Goal: Transaction & Acquisition: Obtain resource

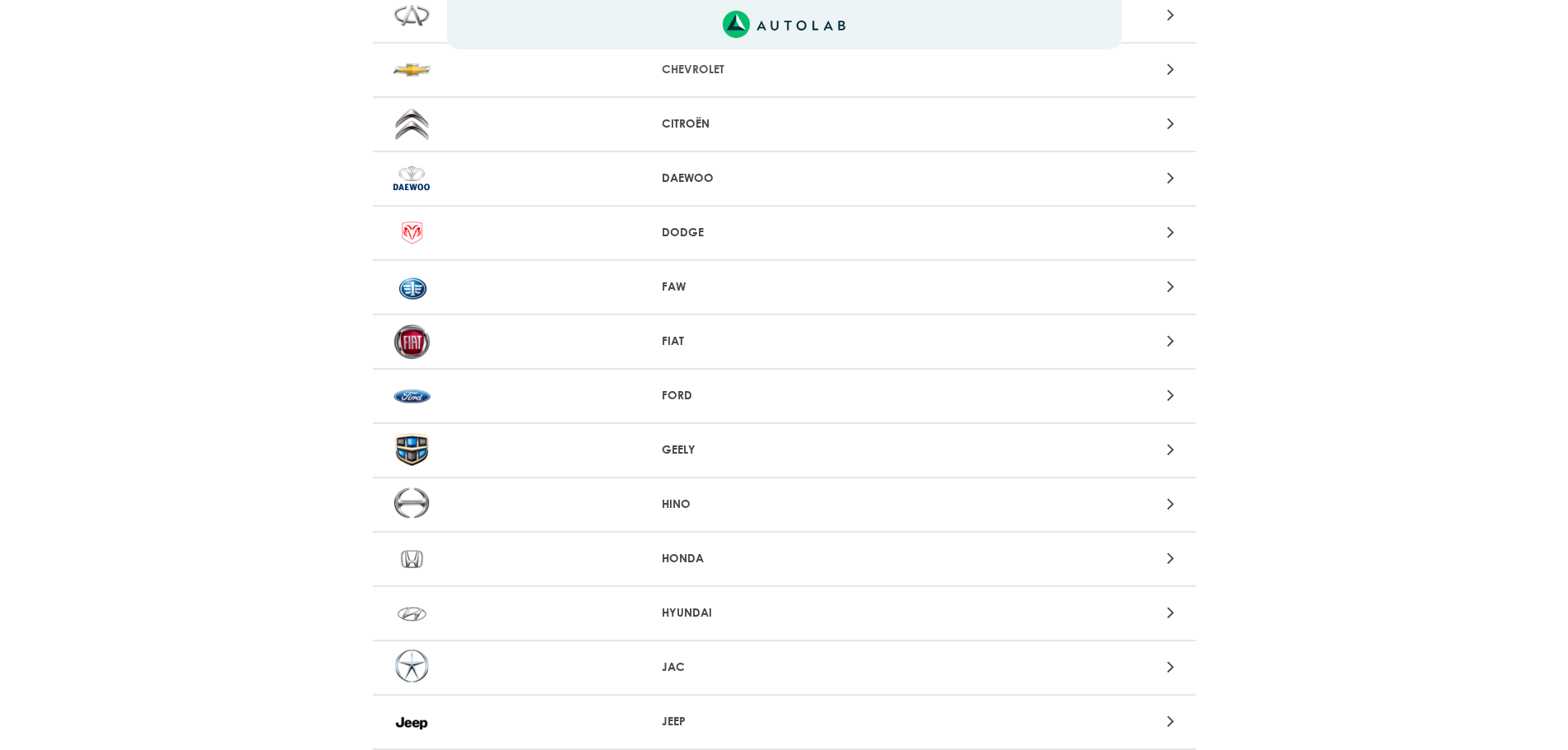
scroll to position [494, 0]
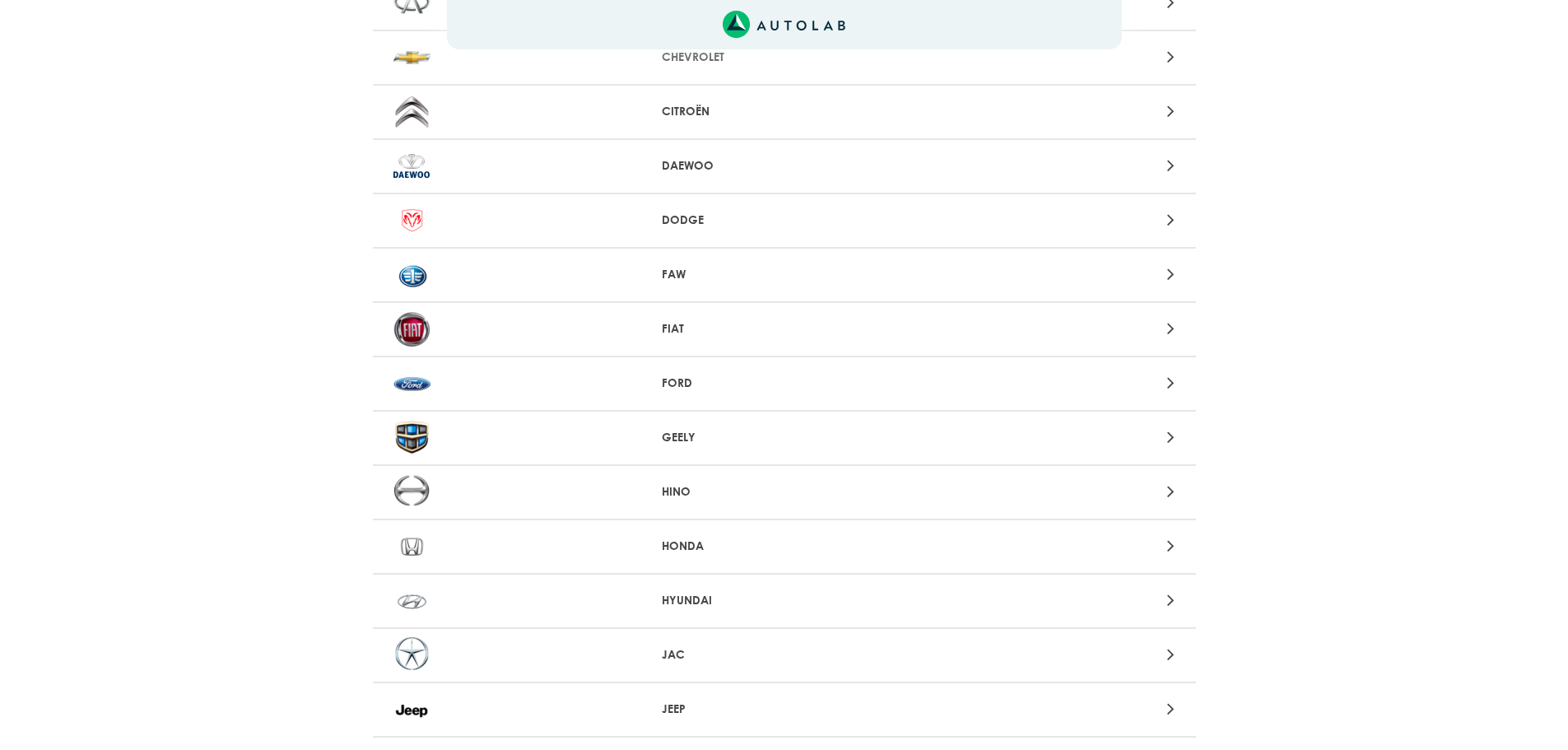
click at [729, 376] on p "FORD" at bounding box center [783, 383] width 244 height 17
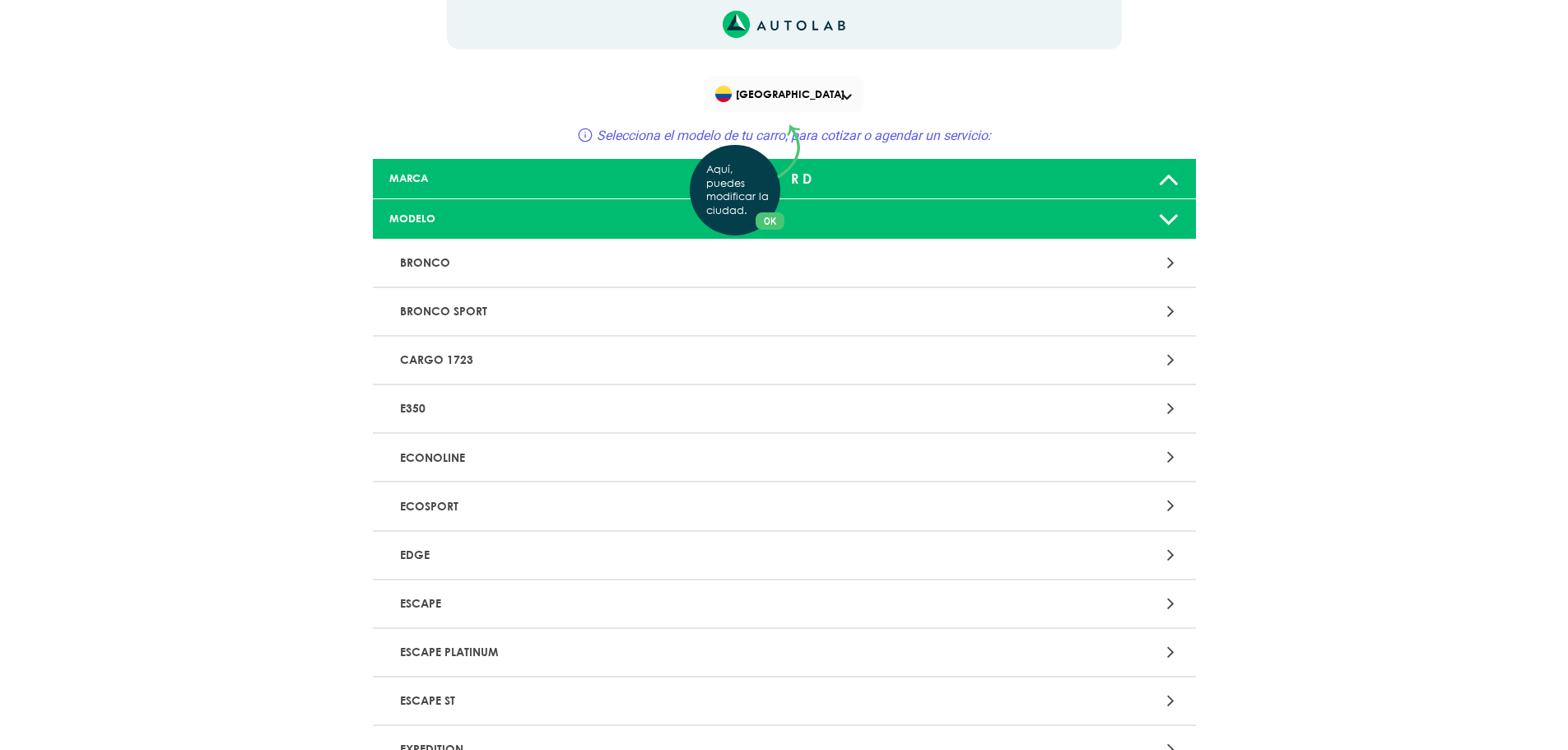
click at [456, 505] on div "Aquí, puedes modificar la ciudad. OK .aex,.bex{fill:none!important;stroke:#50c4…" at bounding box center [784, 375] width 1568 height 750
click at [484, 502] on p "ECOSPORT" at bounding box center [650, 506] width 513 height 30
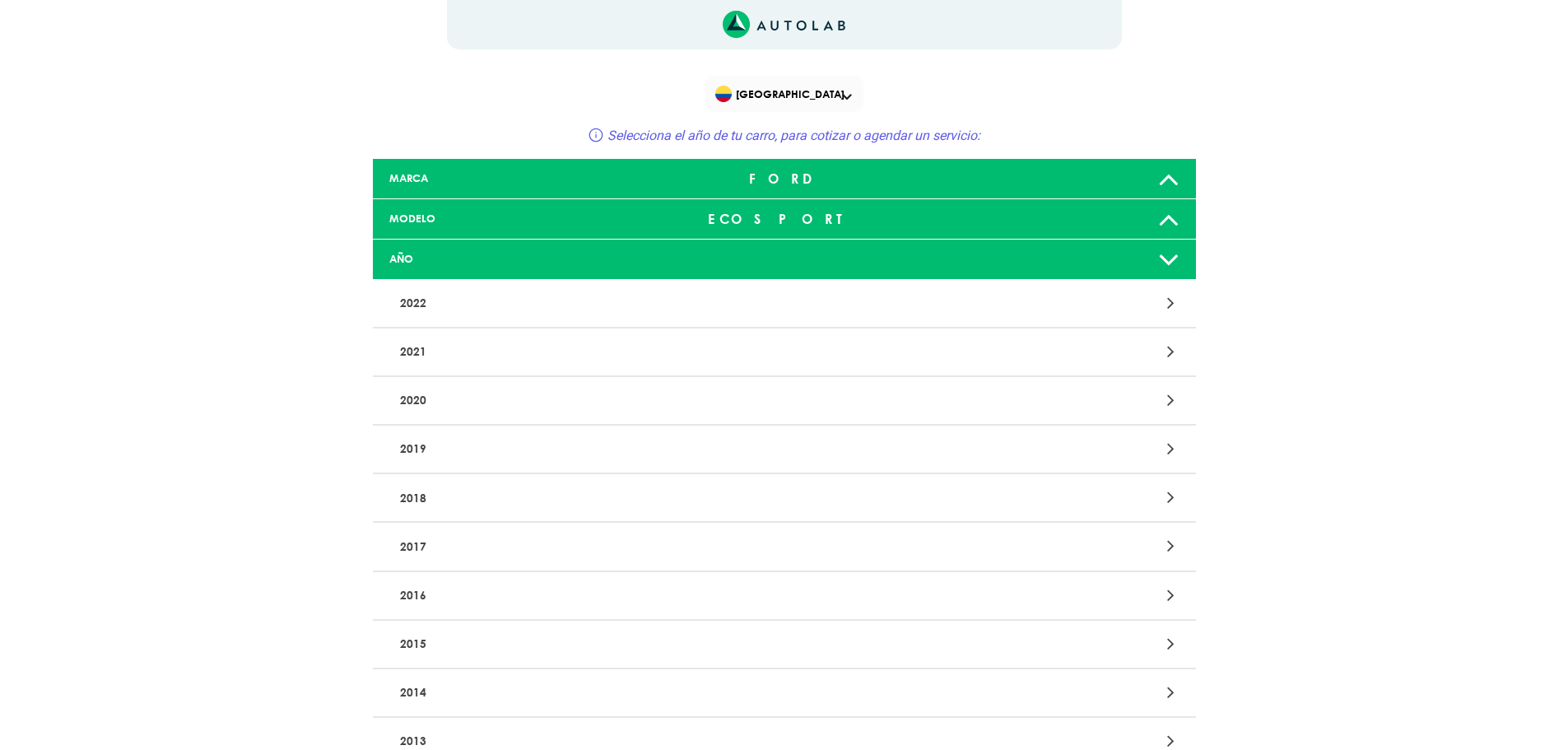
click at [419, 537] on p "2017" at bounding box center [650, 546] width 513 height 30
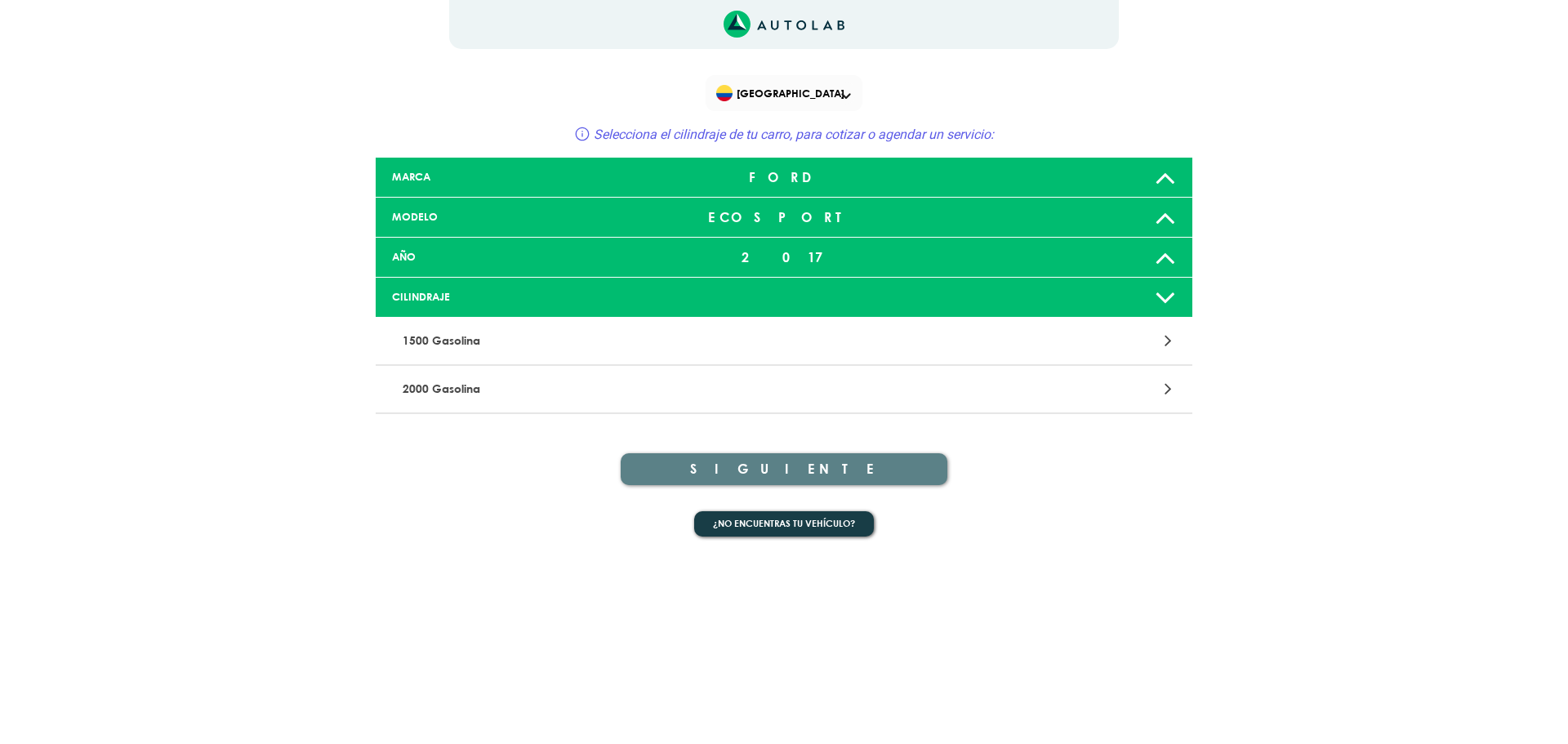
click at [474, 341] on p "1500 Gasolina" at bounding box center [651, 341] width 509 height 30
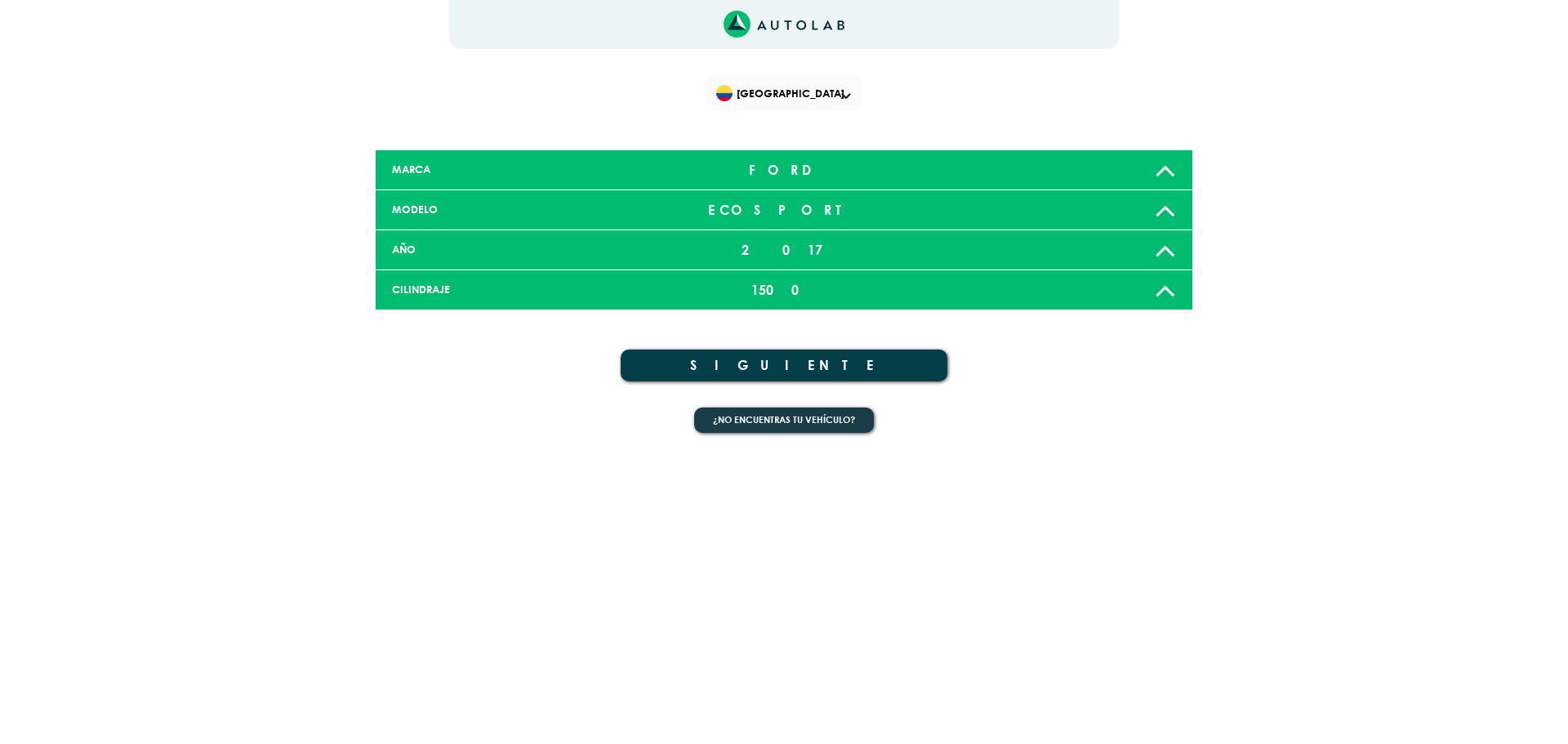
click at [442, 298] on div "CILINDRAJE 1500" at bounding box center [784, 290] width 816 height 40
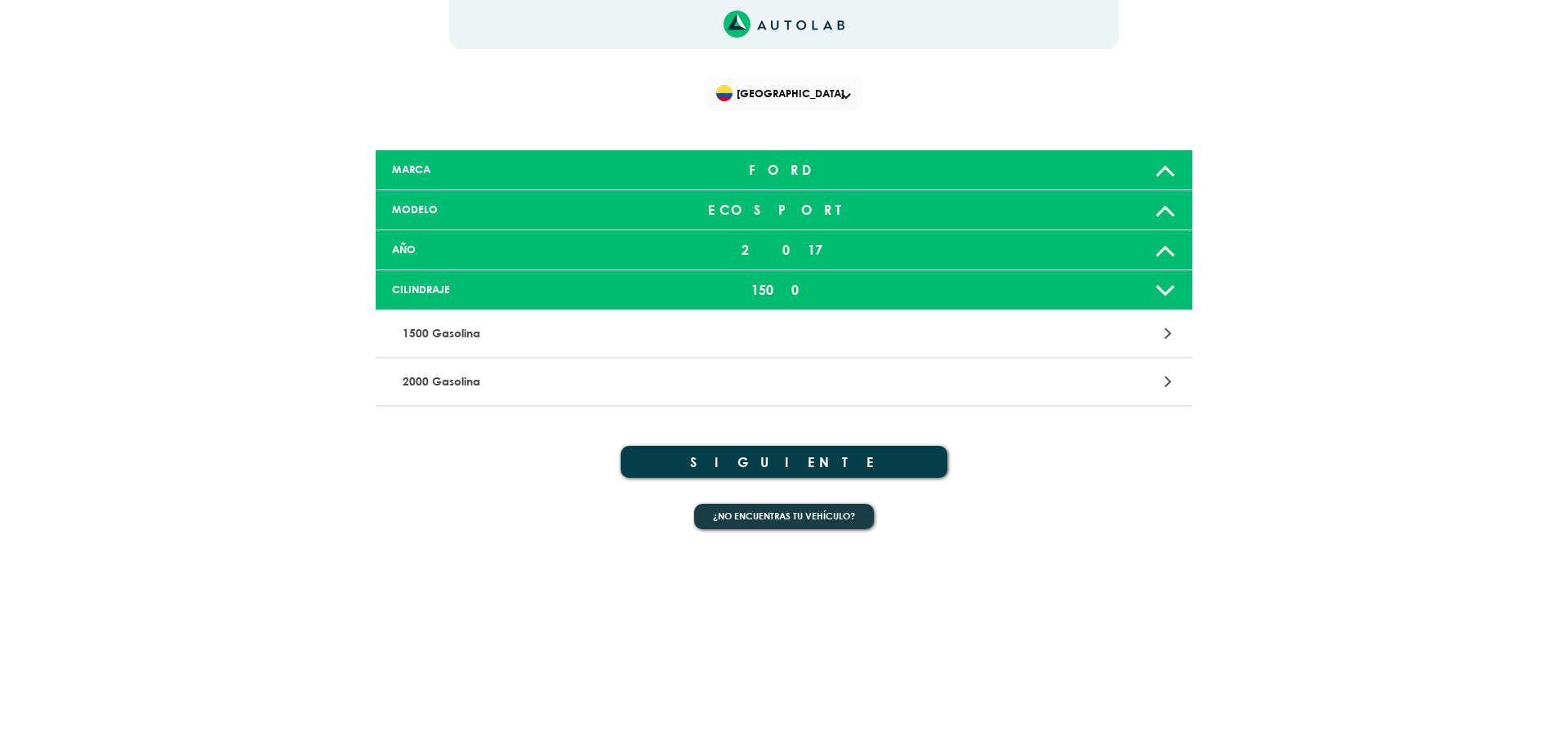
click at [442, 371] on p "2000 Gasolina" at bounding box center [651, 381] width 509 height 30
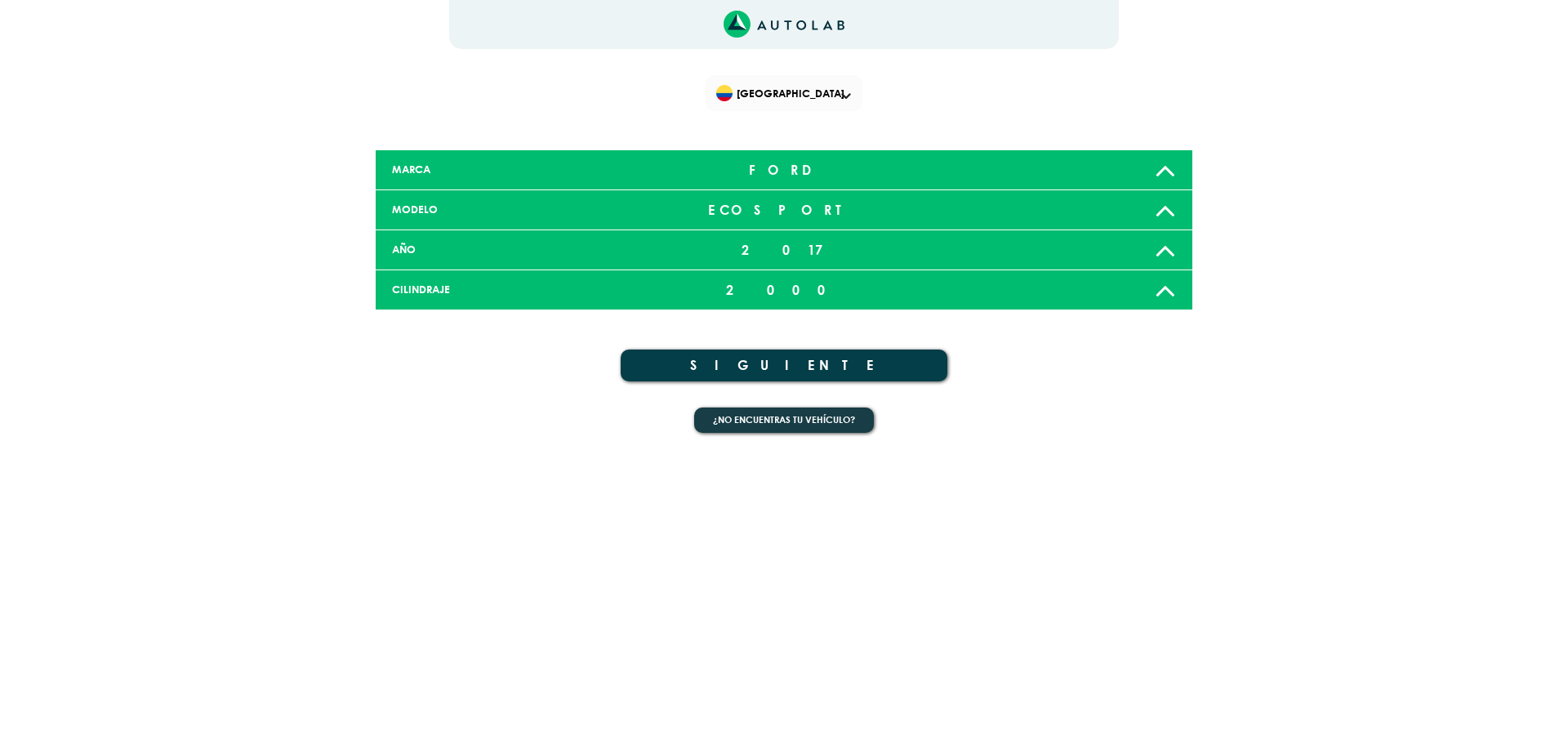
click at [896, 367] on button "SIGUIENTE" at bounding box center [784, 365] width 326 height 32
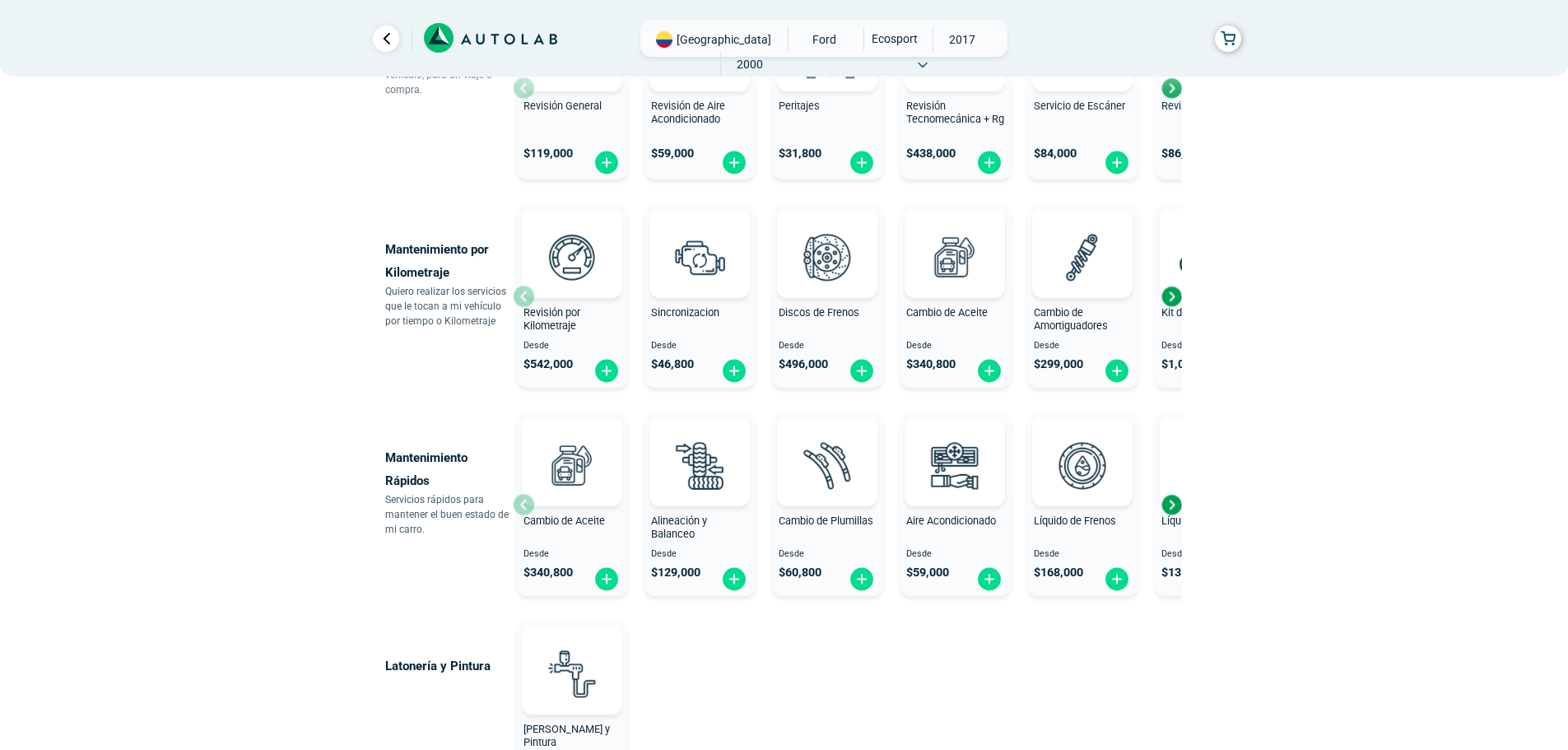
scroll to position [823, 0]
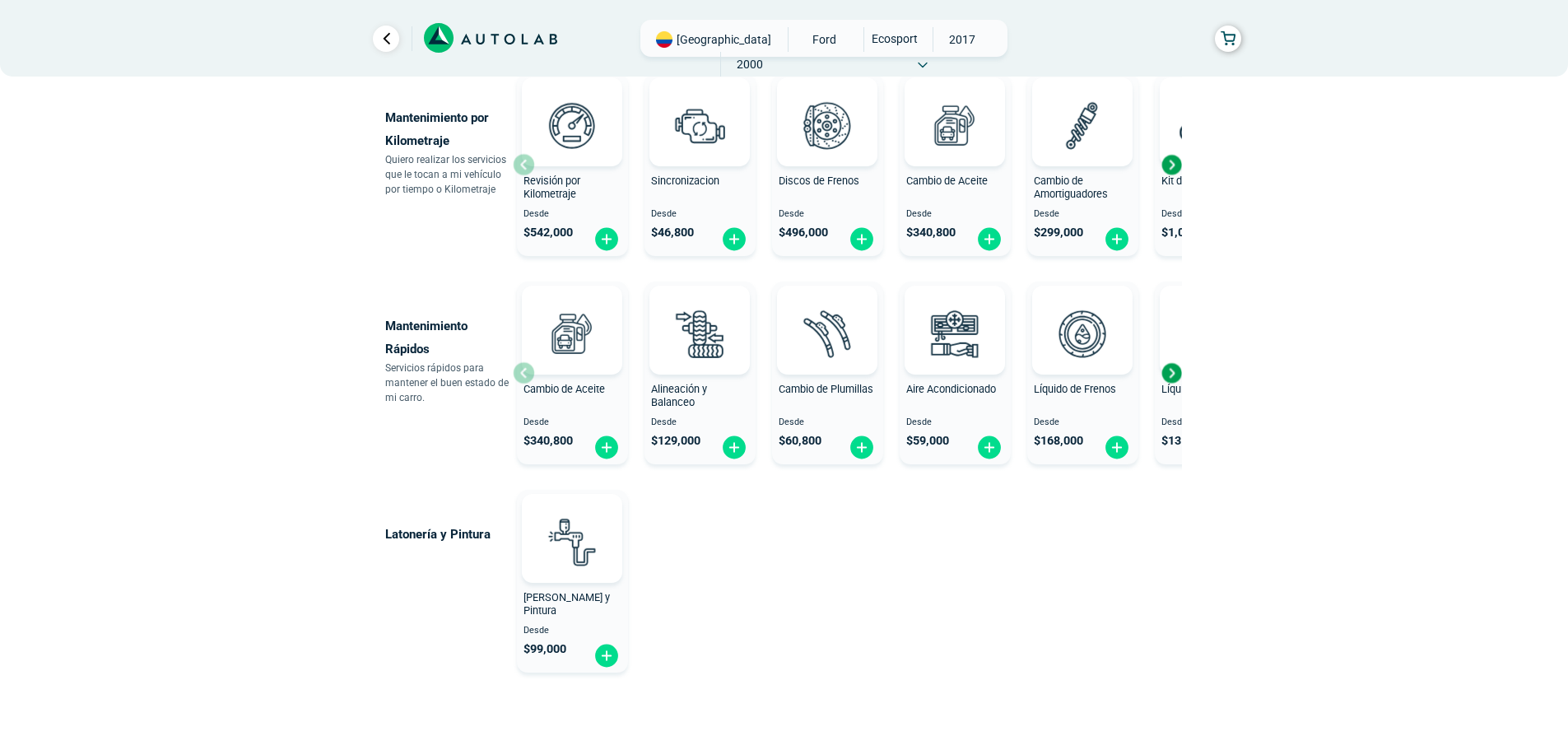
click at [1167, 377] on div "Next slide" at bounding box center [1171, 373] width 24 height 24
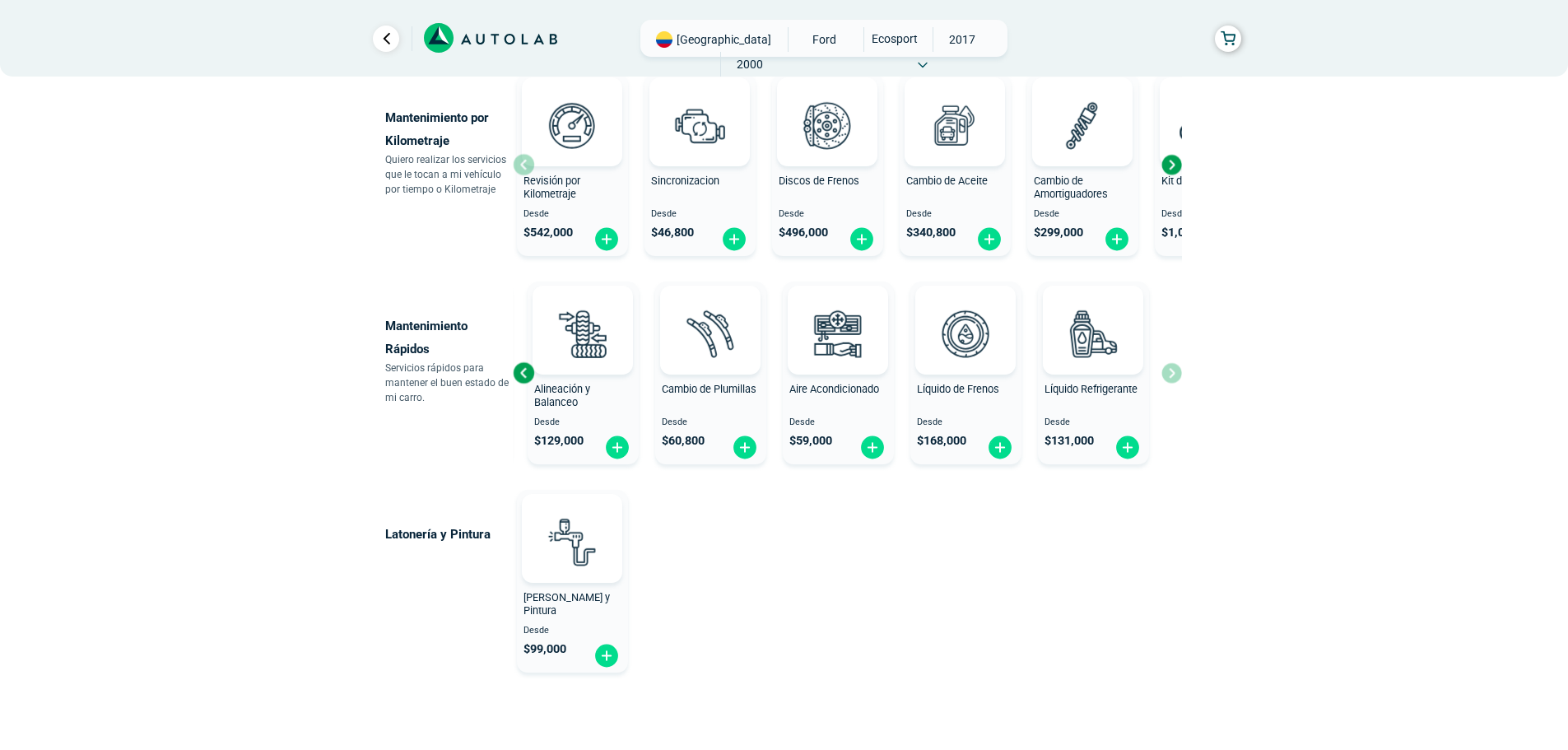
click at [1167, 377] on div "Cambio de Aceite Desde $ 340,800 Alineación y Balanceo Desde $ 129,000 Cambio d…" at bounding box center [847, 373] width 669 height 196
click at [523, 369] on div "Previous slide" at bounding box center [523, 373] width 24 height 24
